Goal: Task Accomplishment & Management: Manage account settings

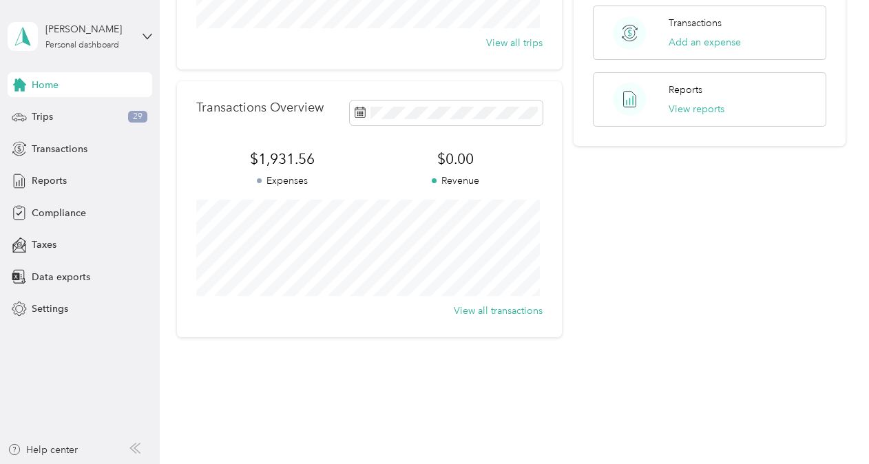
scroll to position [291, 0]
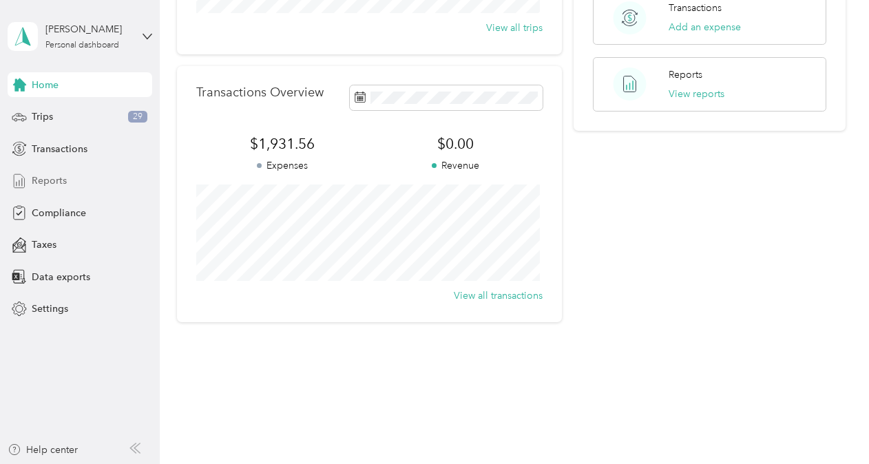
click at [41, 179] on span "Reports" at bounding box center [49, 181] width 35 height 14
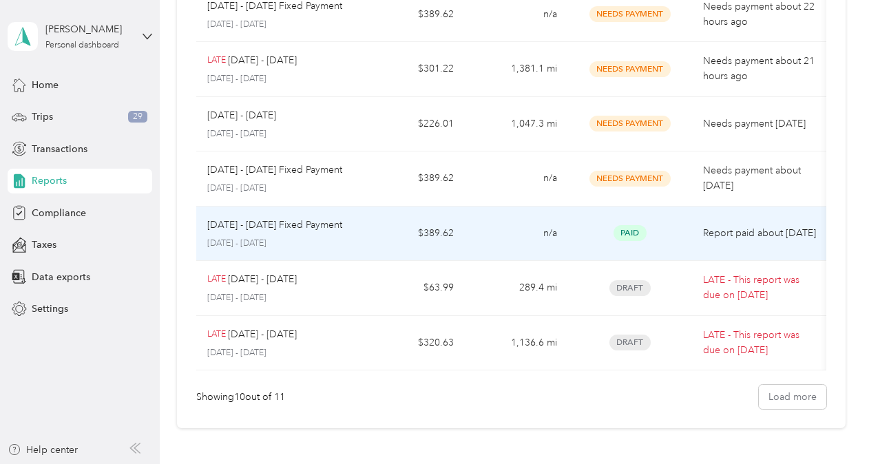
scroll to position [413, 0]
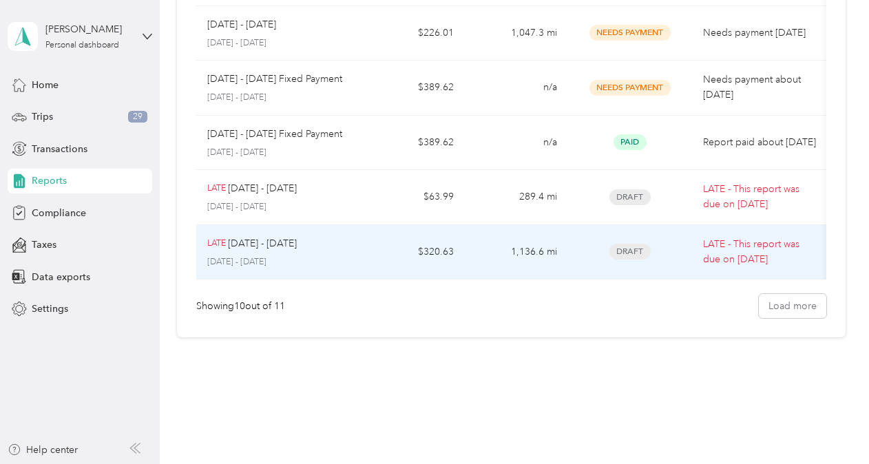
click at [629, 245] on span "Draft" at bounding box center [630, 252] width 41 height 16
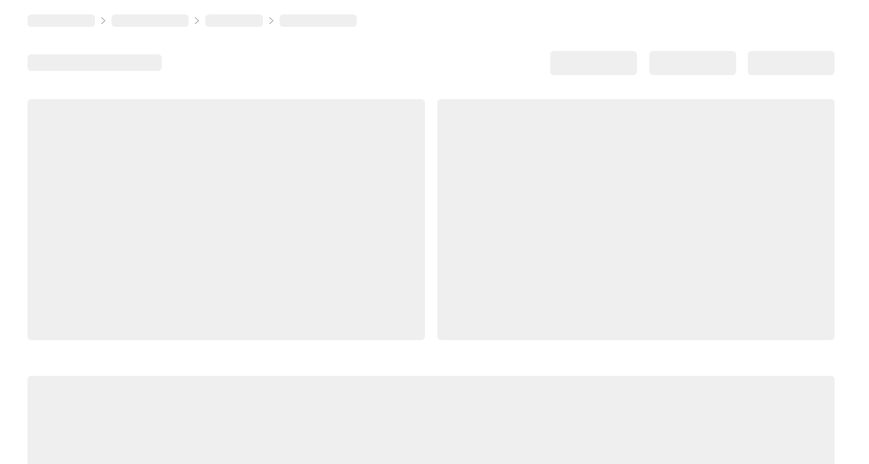
click at [629, 245] on div at bounding box center [635, 219] width 397 height 241
